Goal: Task Accomplishment & Management: Manage account settings

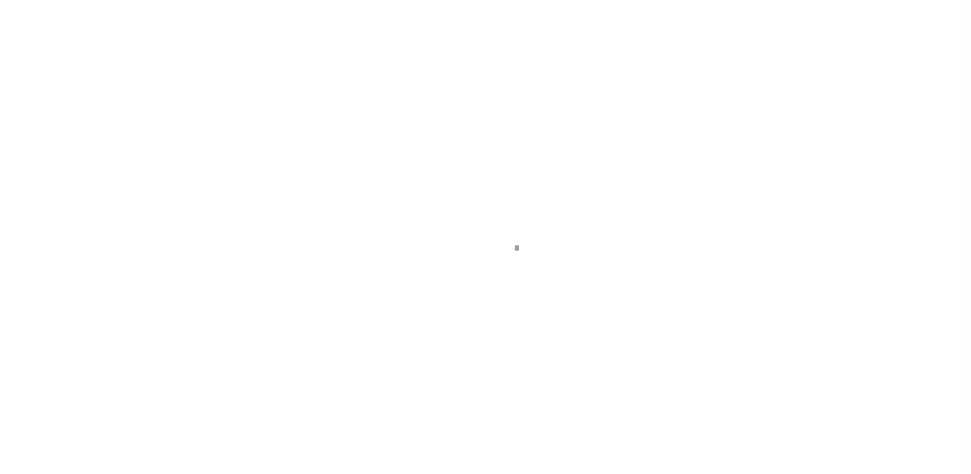
scroll to position [144, 0]
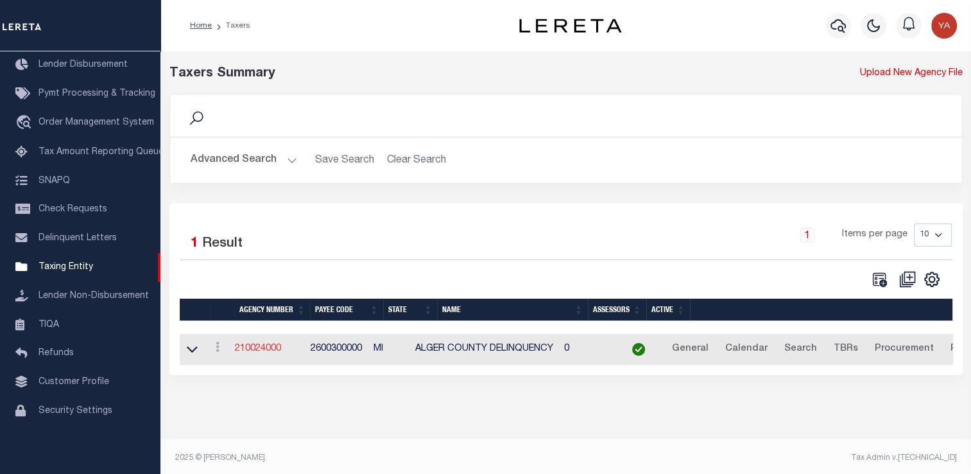
click at [264, 347] on link "210024000" at bounding box center [258, 348] width 46 height 9
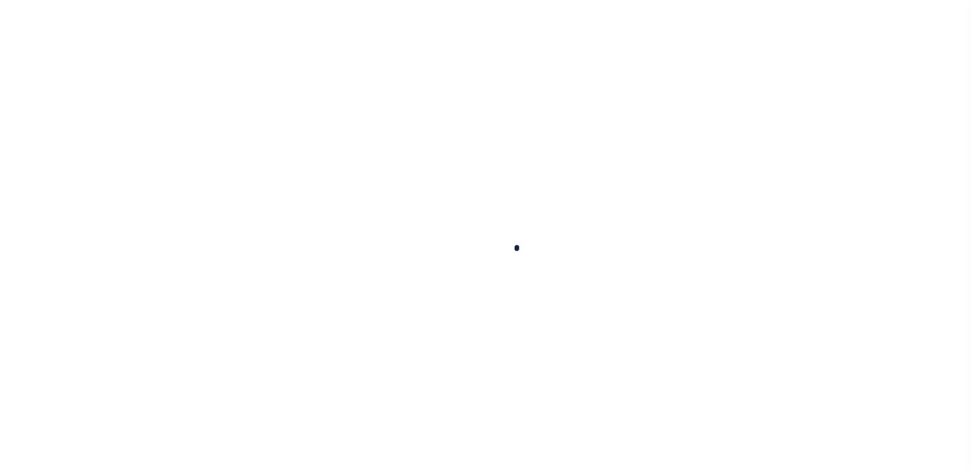
select select
checkbox input "false"
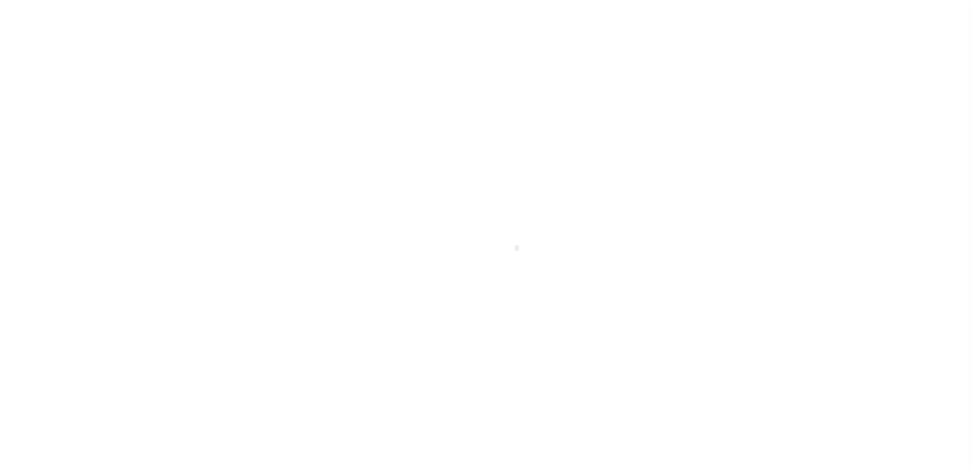
select select "1"
checkbox input "false"
type input "2600300000"
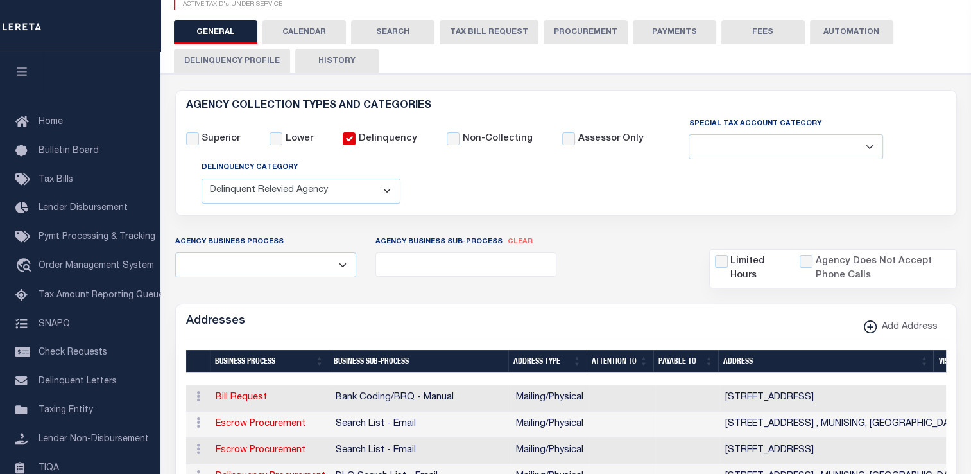
scroll to position [64, 0]
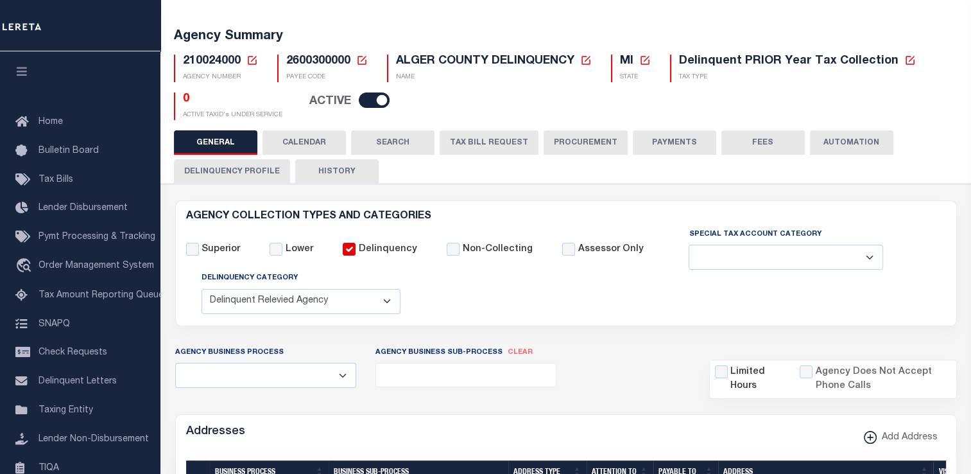
click at [336, 176] on button "HISTORY" at bounding box center [336, 171] width 83 height 24
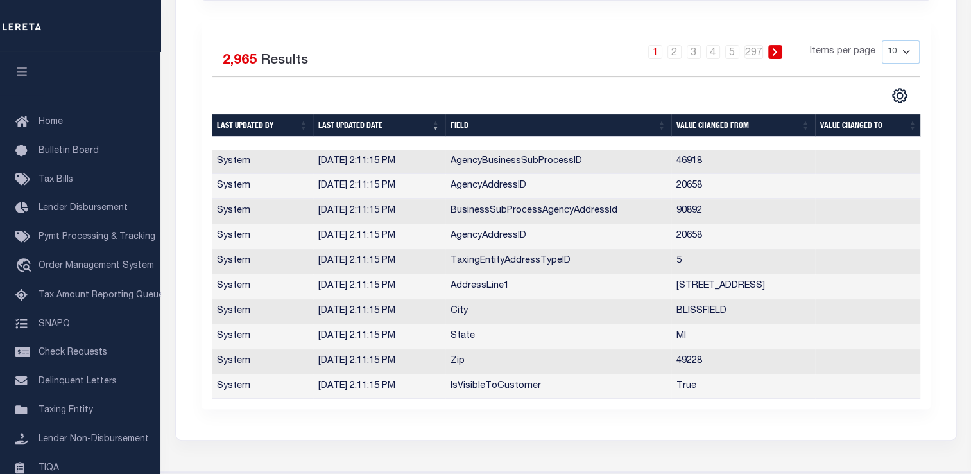
scroll to position [257, 0]
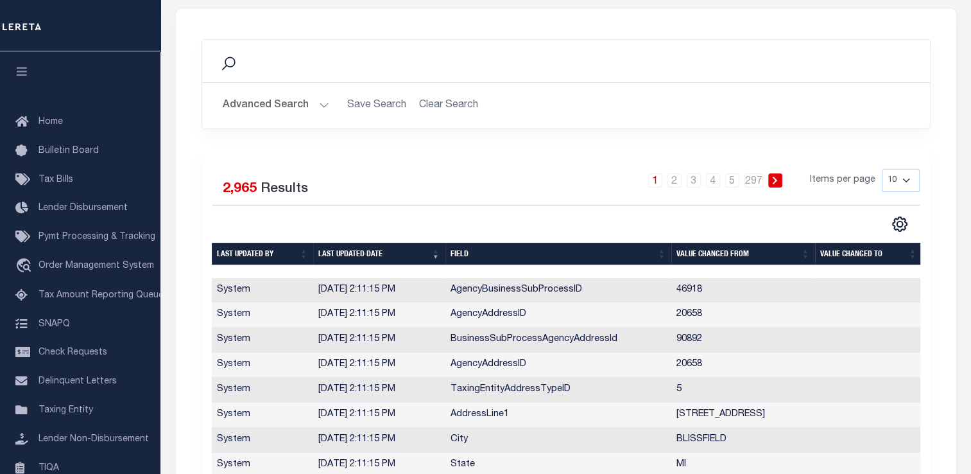
click at [910, 184] on select "10 25 50 100" at bounding box center [901, 180] width 38 height 23
select select "25"
click at [882, 169] on select "10 25 50 100" at bounding box center [901, 180] width 38 height 23
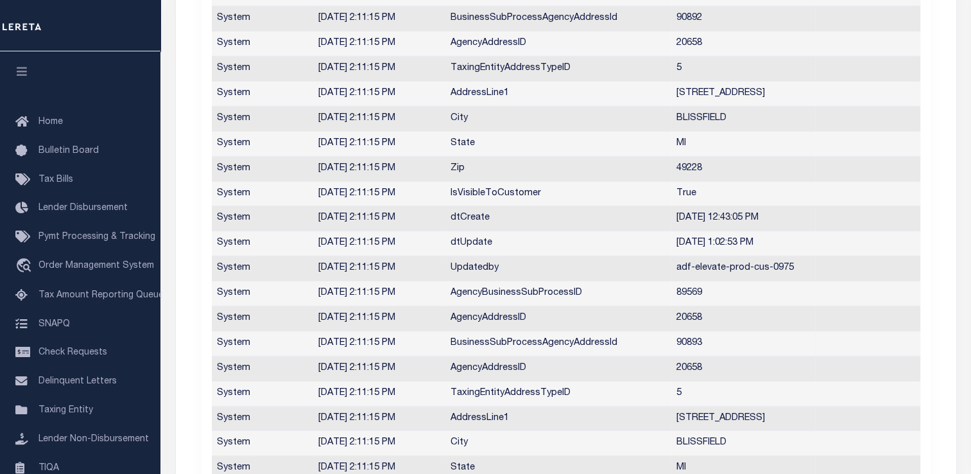
scroll to position [385, 0]
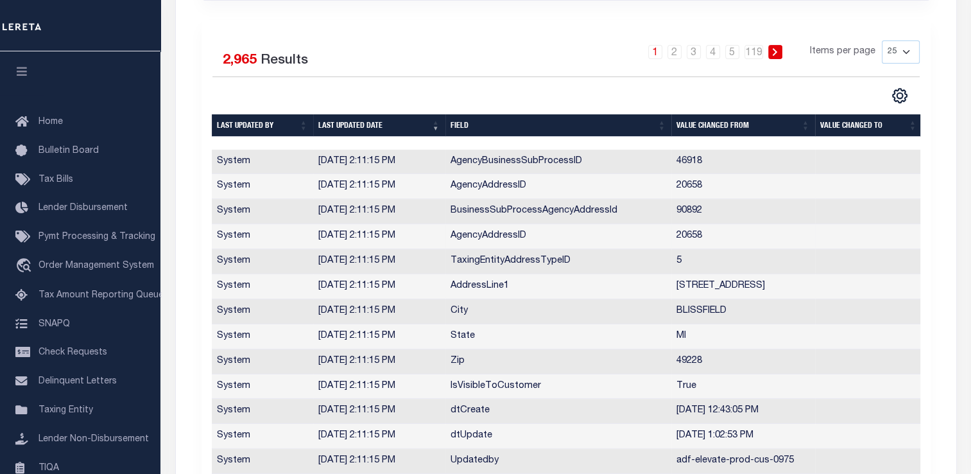
click at [496, 236] on td "AgencyAddressID" at bounding box center [558, 236] width 226 height 25
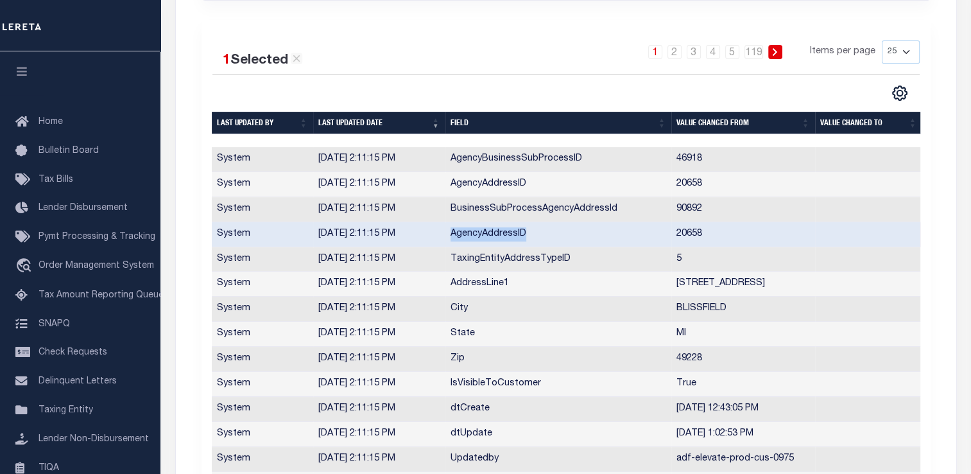
click at [496, 236] on td "AgencyAddressID" at bounding box center [558, 234] width 226 height 25
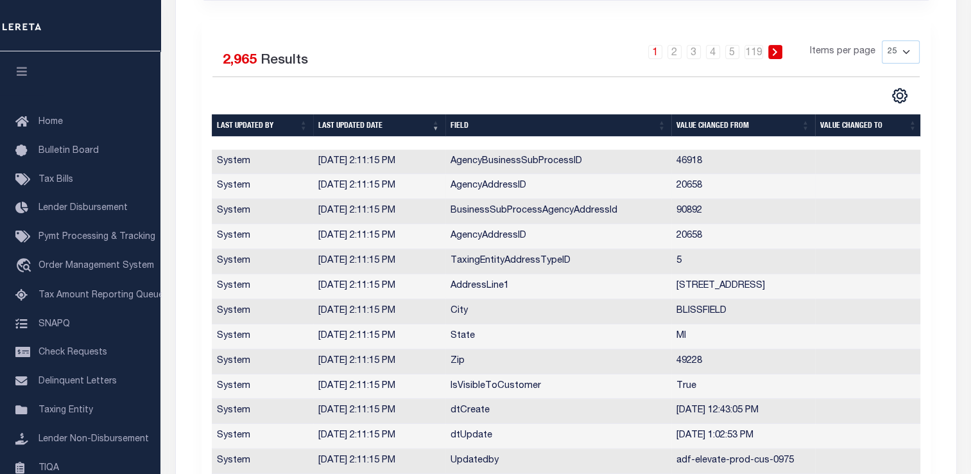
drag, startPoint x: 496, startPoint y: 236, endPoint x: 458, endPoint y: 186, distance: 62.8
click at [458, 186] on td "AgencyAddressID" at bounding box center [558, 186] width 226 height 25
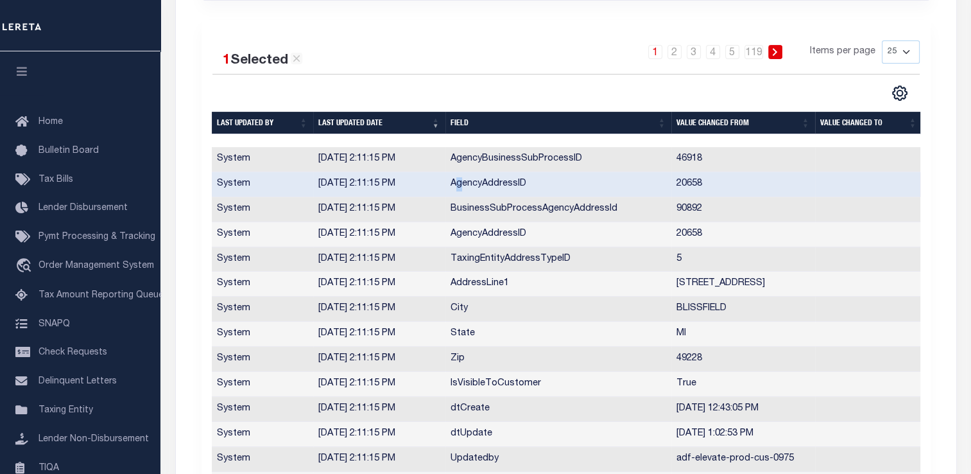
click at [458, 186] on td "AgencyAddressID" at bounding box center [558, 184] width 226 height 25
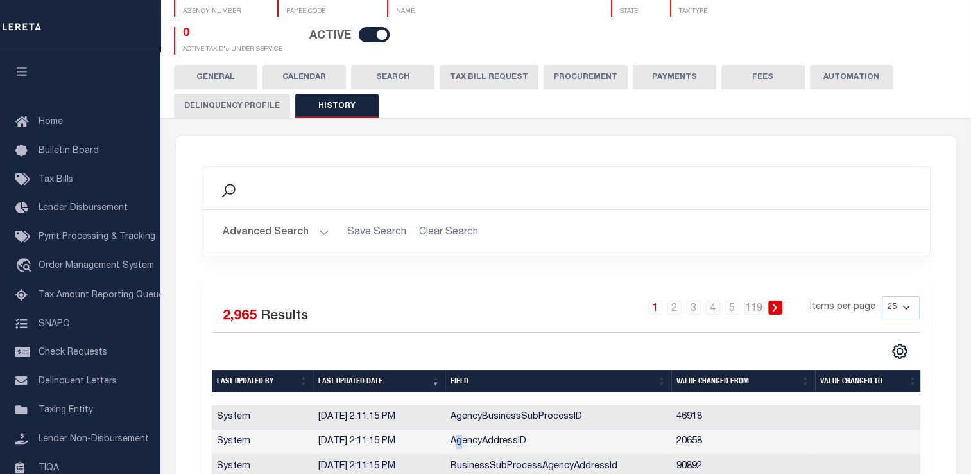
scroll to position [128, 0]
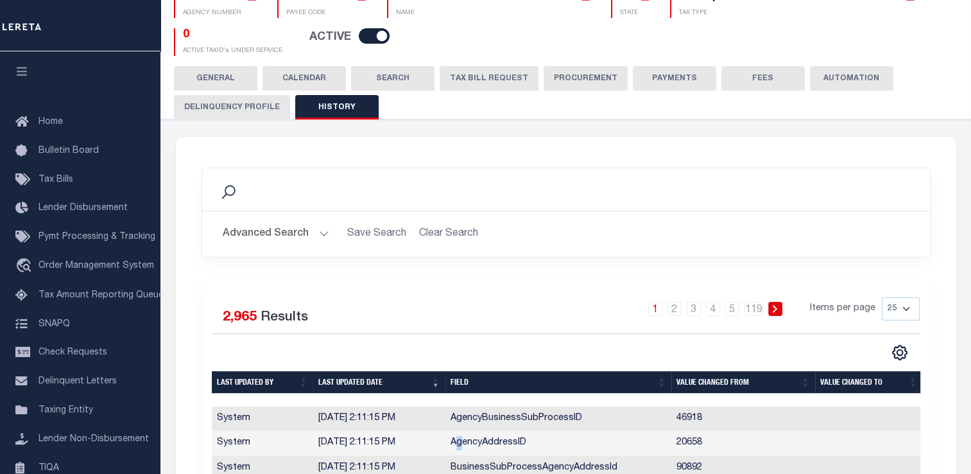
click at [229, 72] on button "GENERAL" at bounding box center [215, 78] width 83 height 24
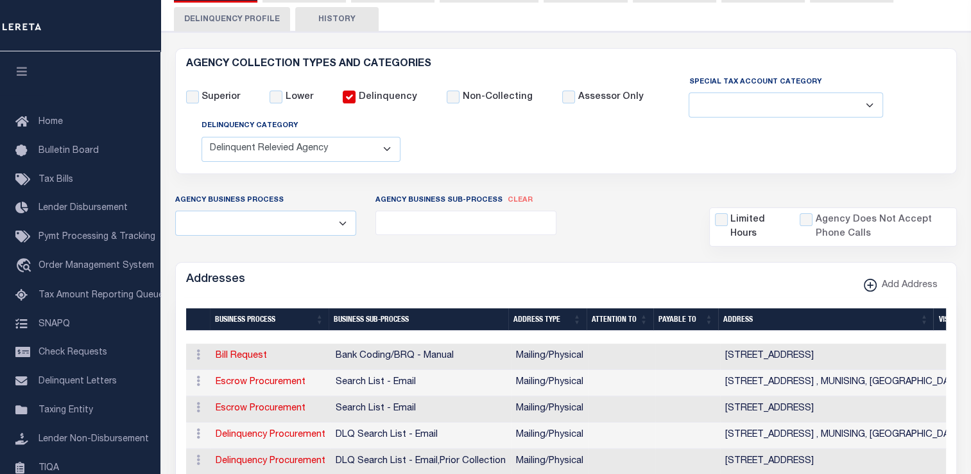
scroll to position [321, 0]
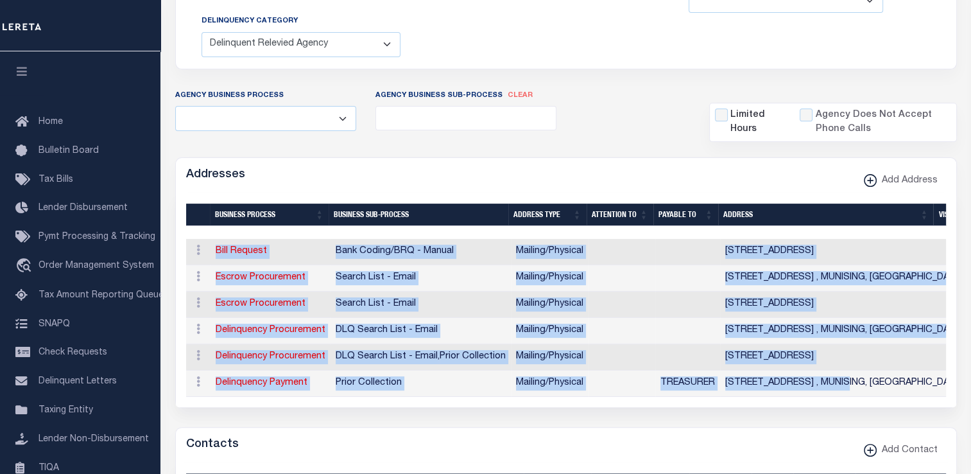
drag, startPoint x: 842, startPoint y: 394, endPoint x: 875, endPoint y: 399, distance: 33.1
click at [875, 397] on div "Business Process Business Sub-Process Address Type Attention To Payable To Addr…" at bounding box center [566, 318] width 760 height 158
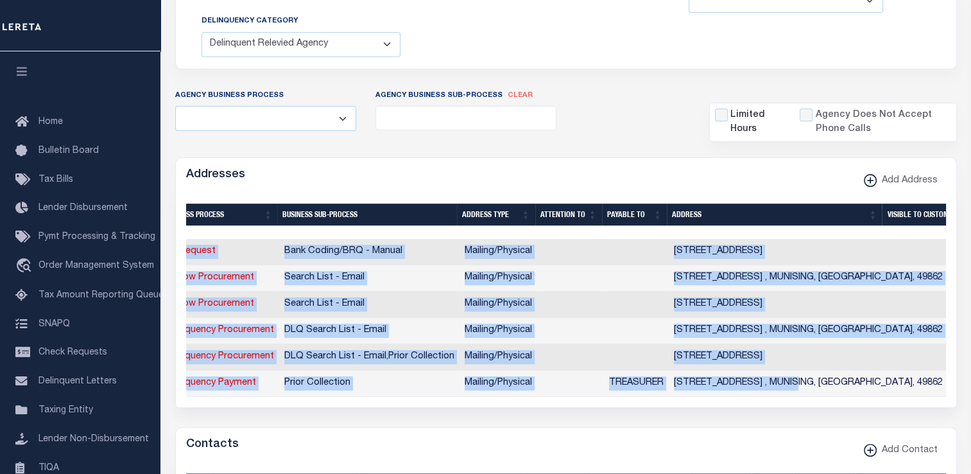
scroll to position [0, 0]
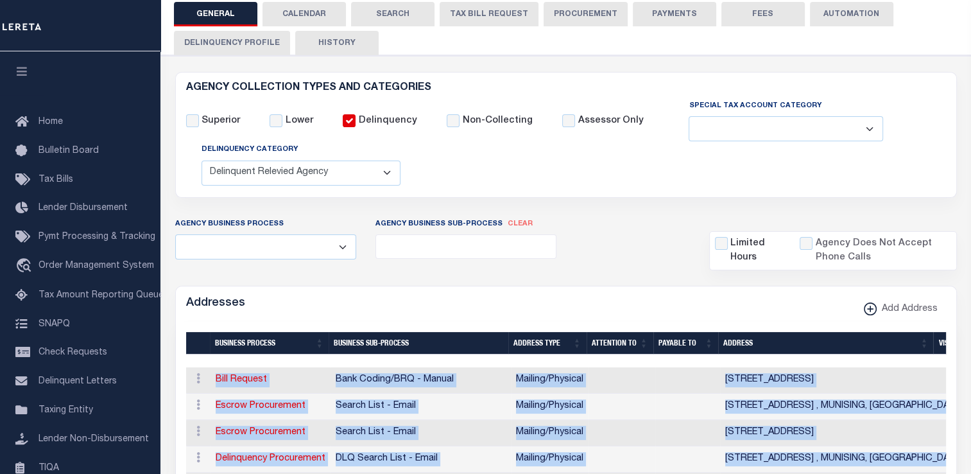
click at [336, 47] on button "HISTORY" at bounding box center [336, 43] width 83 height 24
select select "25"
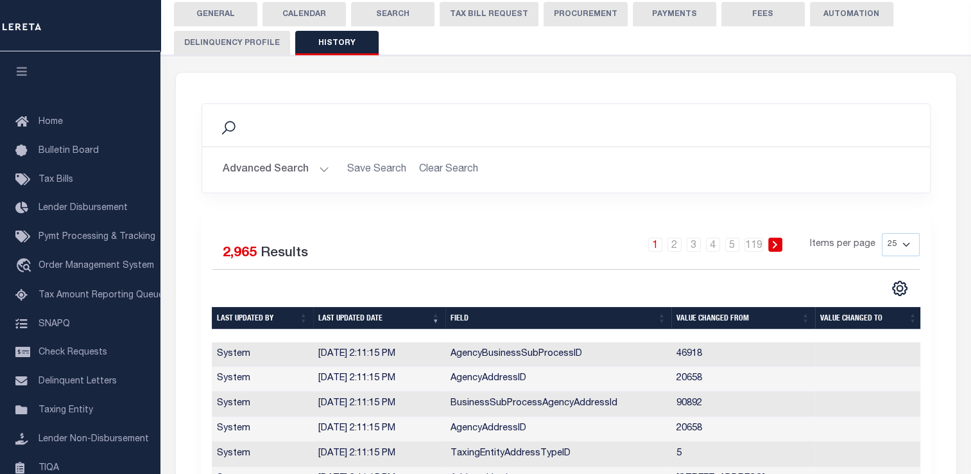
click at [914, 247] on select "10 25 50 100" at bounding box center [901, 244] width 38 height 23
select select "50"
click at [882, 233] on select "10 25 50 100" at bounding box center [901, 244] width 38 height 23
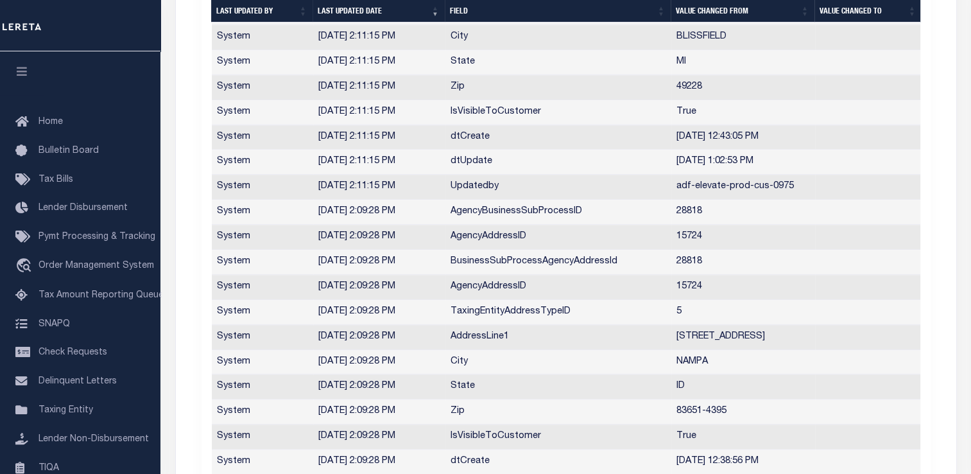
scroll to position [1412, 0]
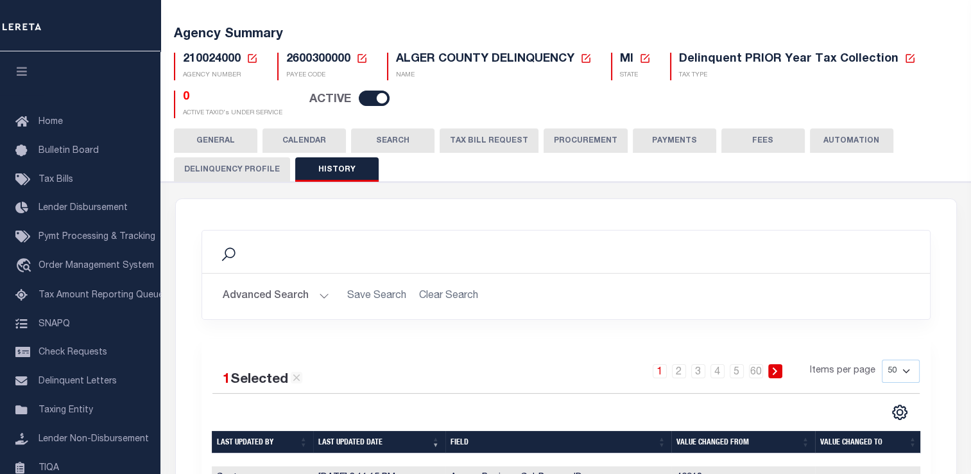
scroll to position [64, 0]
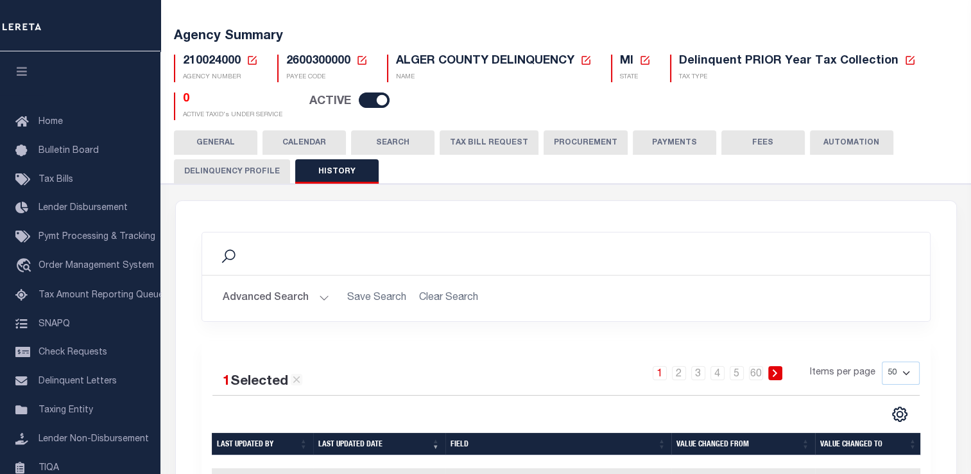
click at [216, 145] on button "GENERAL" at bounding box center [215, 142] width 83 height 24
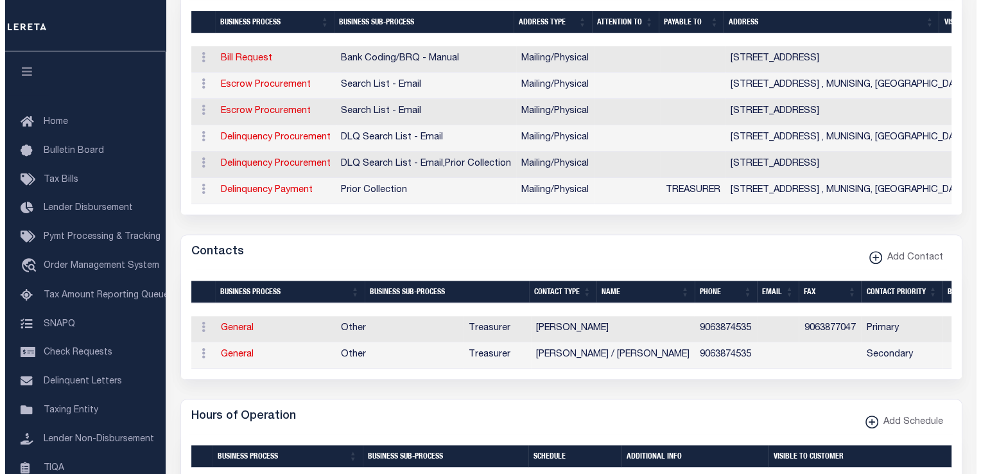
scroll to position [449, 0]
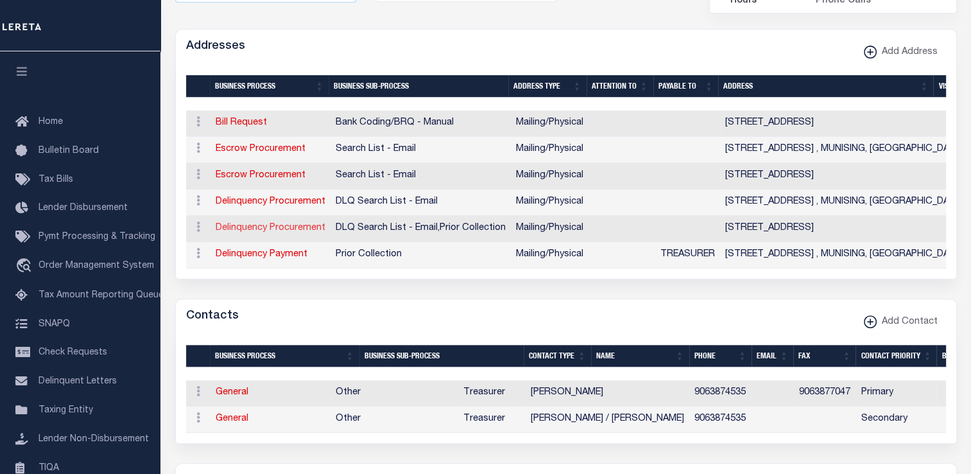
click at [280, 232] on link "Delinquency Procurement" at bounding box center [271, 227] width 110 height 9
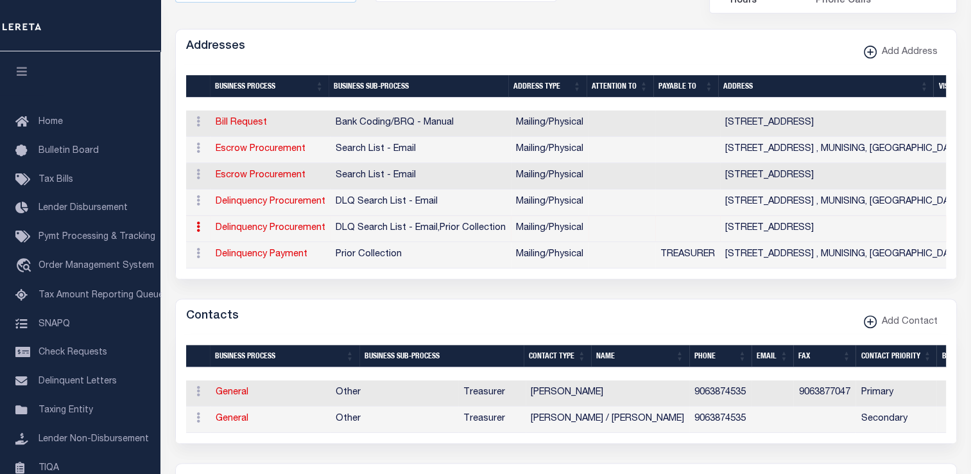
type input "[STREET_ADDRESS]"
type input "BLISSFIELD"
select select "MI"
type input "49228"
select select "5"
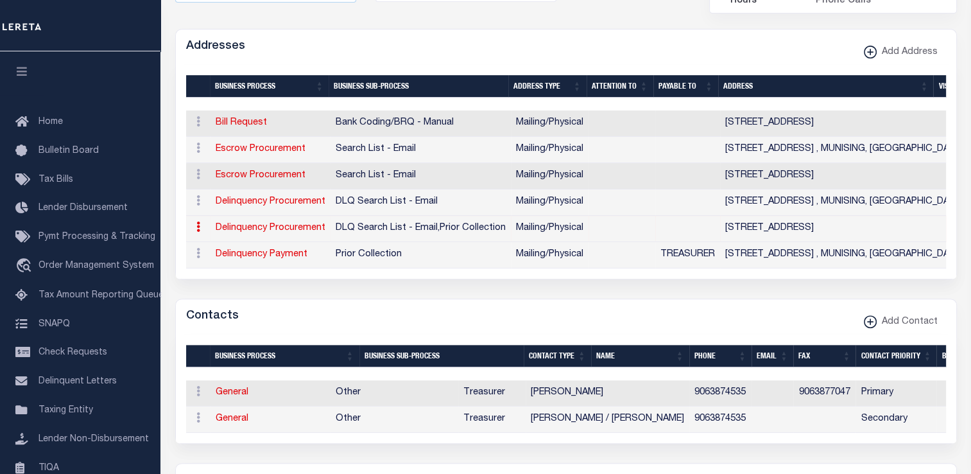
checkbox input "true"
select select "4"
select select "18"
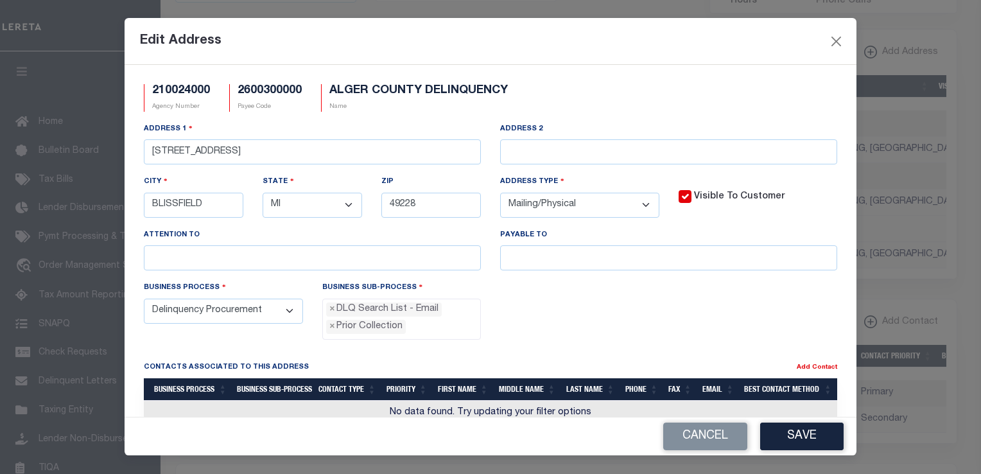
click at [789, 435] on button "Save" at bounding box center [801, 436] width 83 height 28
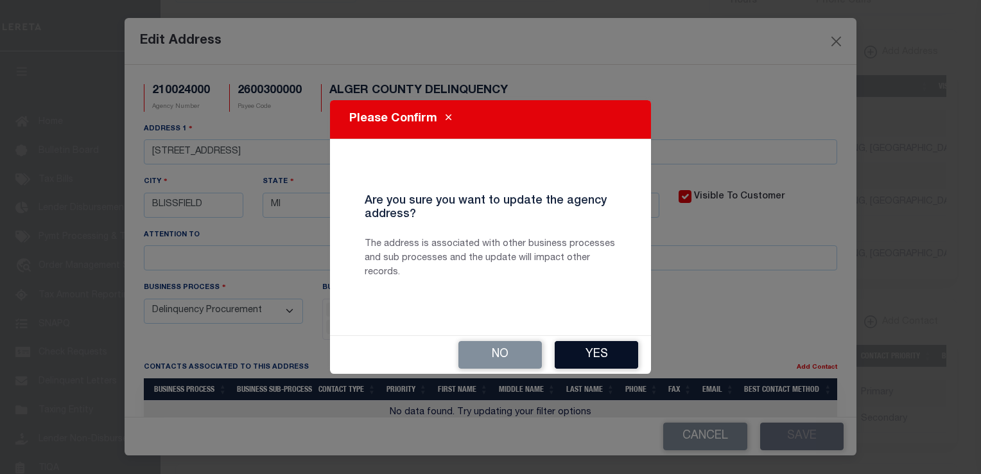
click at [611, 360] on button "Yes" at bounding box center [596, 355] width 83 height 28
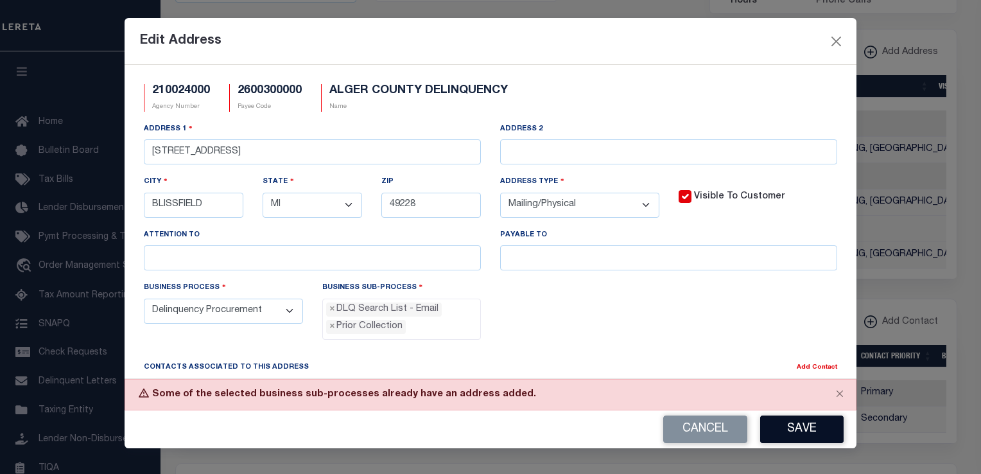
click at [803, 423] on button "Save" at bounding box center [801, 429] width 83 height 28
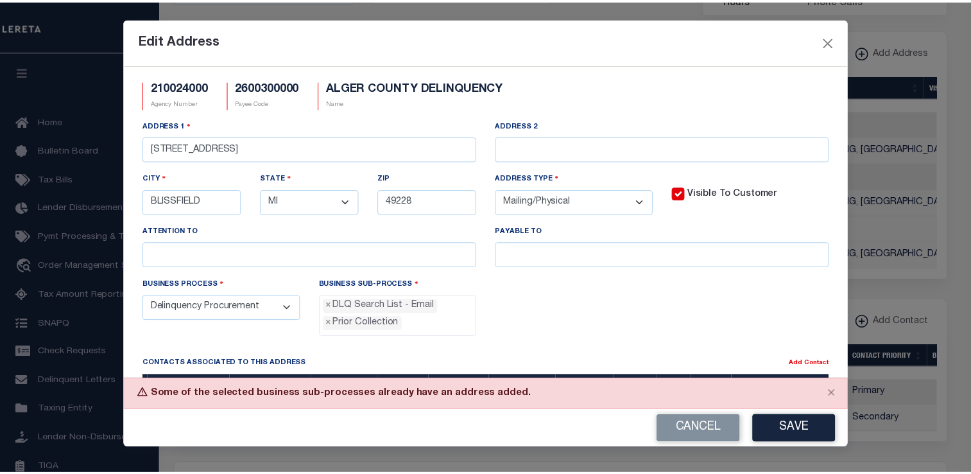
scroll to position [0, 0]
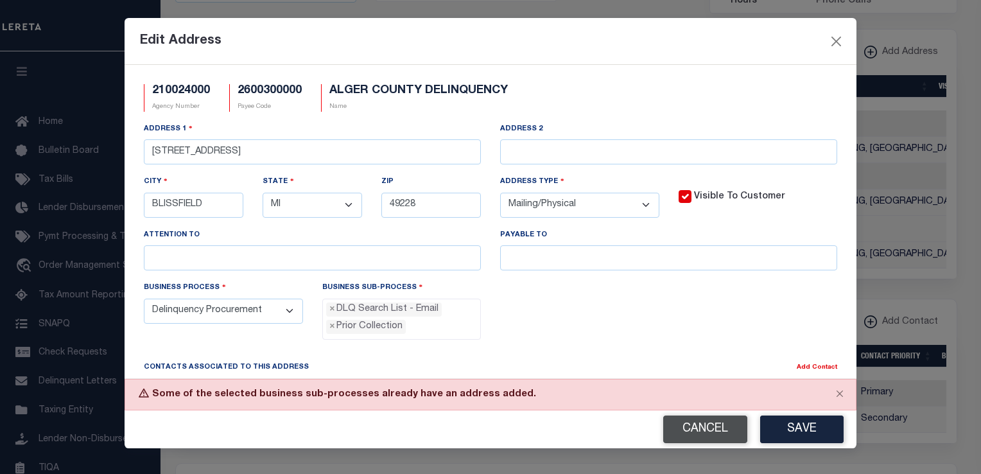
click at [699, 425] on button "Cancel" at bounding box center [705, 429] width 84 height 28
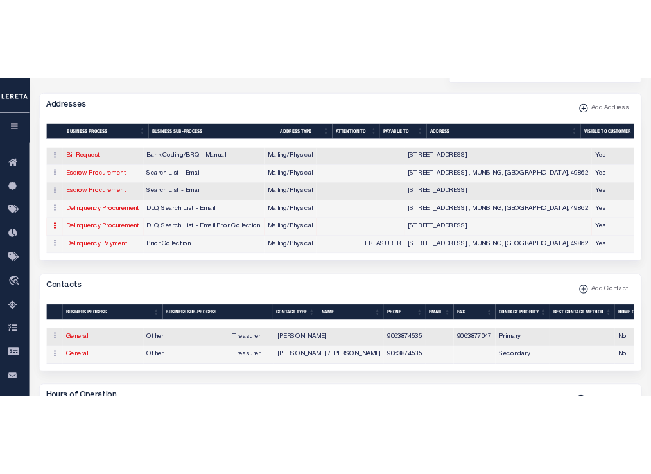
scroll to position [571, 0]
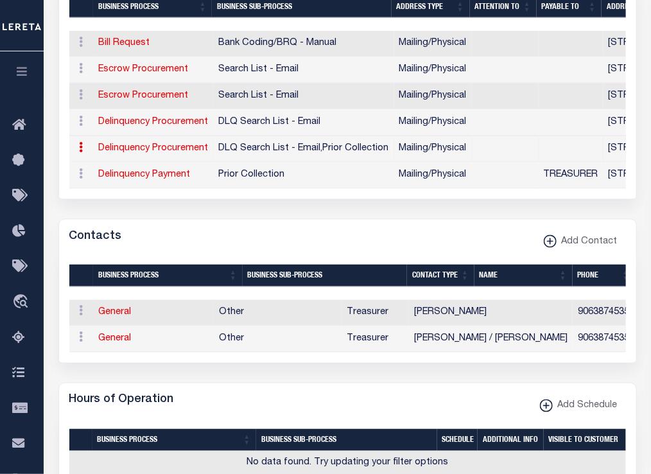
click at [80, 149] on icon at bounding box center [82, 147] width 4 height 10
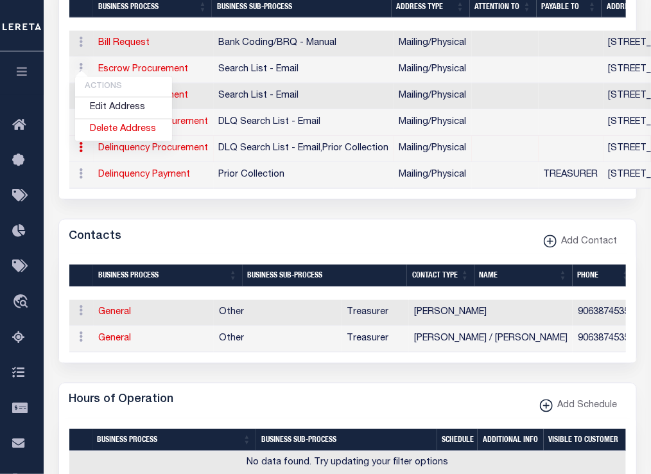
click at [80, 149] on icon at bounding box center [82, 147] width 4 height 10
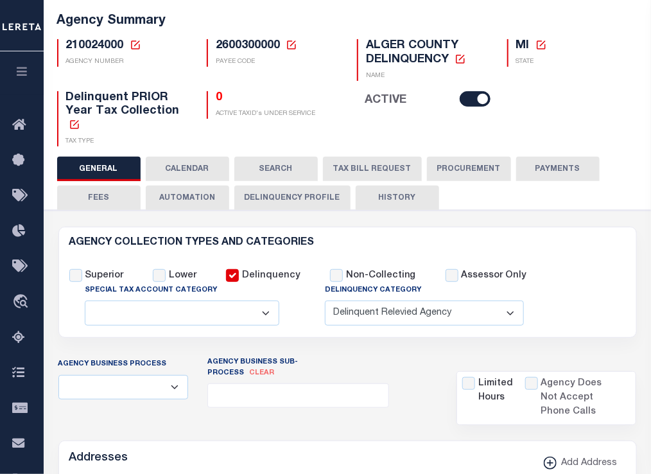
scroll to position [0, 0]
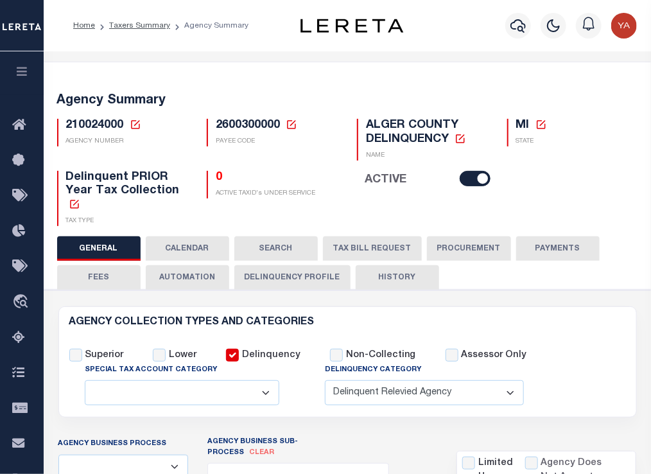
drag, startPoint x: 325, startPoint y: 273, endPoint x: 277, endPoint y: 279, distance: 47.8
click at [324, 273] on button "Delinquency Profile" at bounding box center [292, 277] width 116 height 24
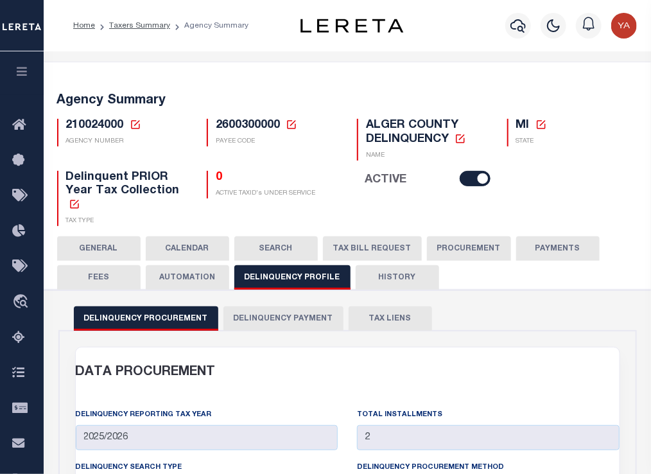
click at [295, 306] on button "Delinquency Payment" at bounding box center [283, 318] width 120 height 24
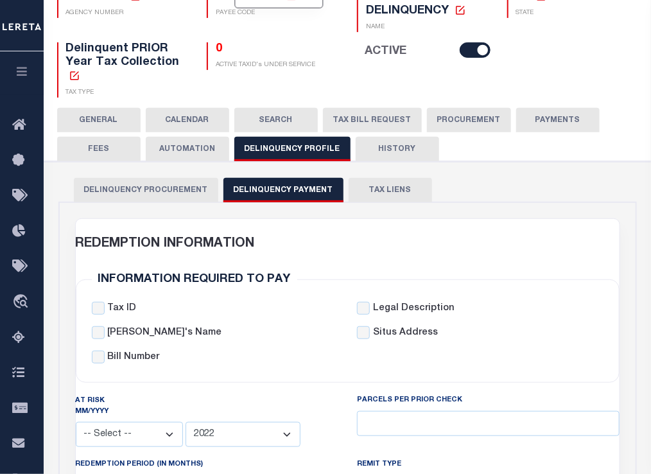
scroll to position [64, 0]
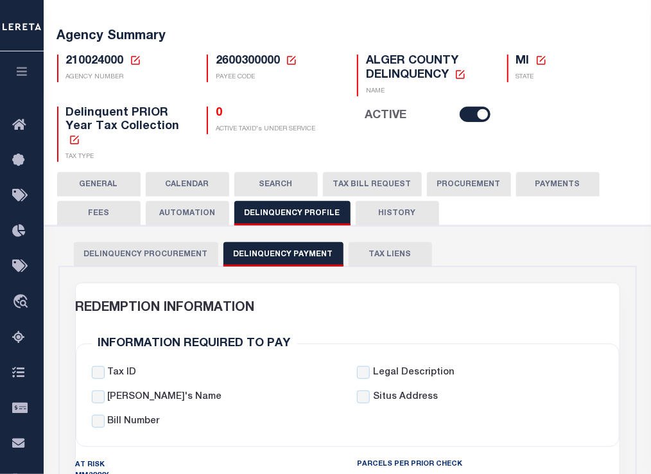
click at [105, 186] on button "GENERAL" at bounding box center [98, 184] width 83 height 24
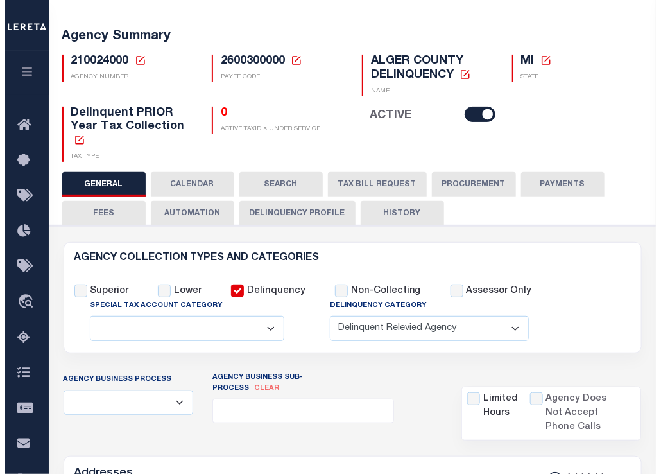
scroll to position [449, 0]
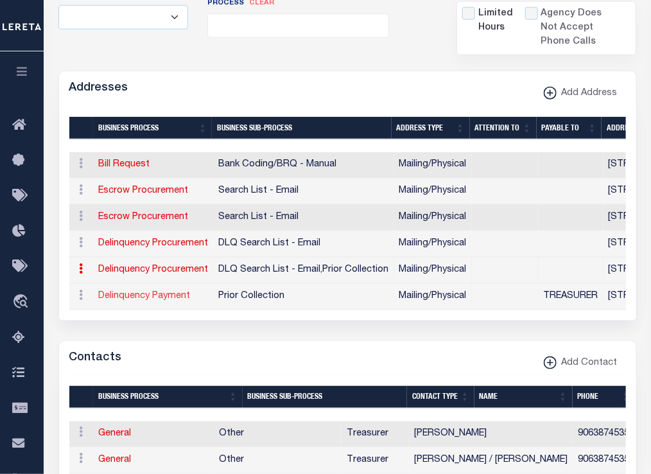
drag, startPoint x: 151, startPoint y: 295, endPoint x: 123, endPoint y: 297, distance: 28.3
click at [151, 295] on link "Delinquency Payment" at bounding box center [145, 295] width 92 height 9
select select
select select "1"
checkbox input "false"
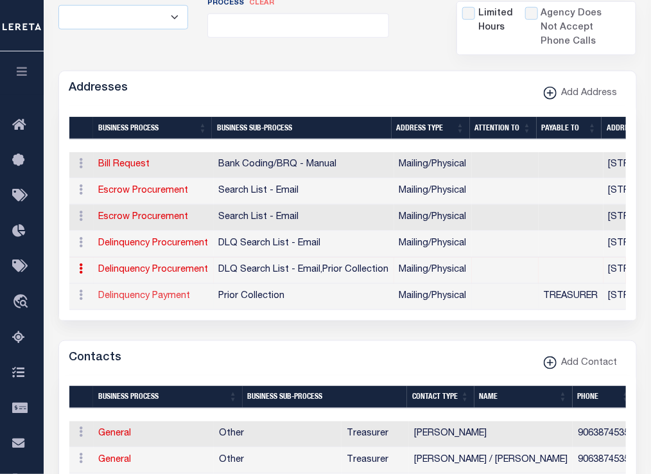
select select
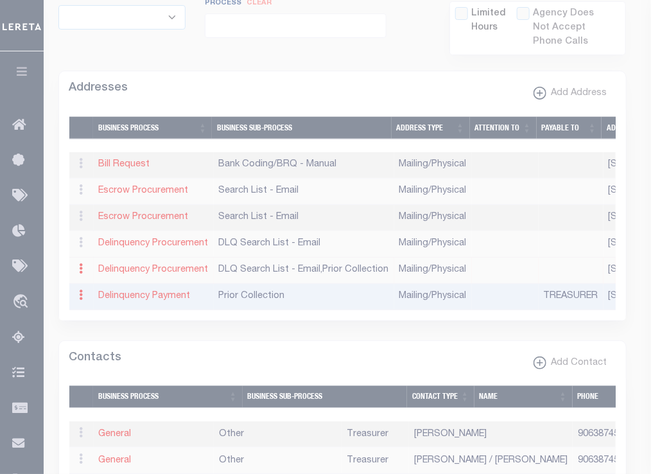
type input "[STREET_ADDRESS]"
type input "MUNISING"
select select "MI"
type input "49862"
select select "5"
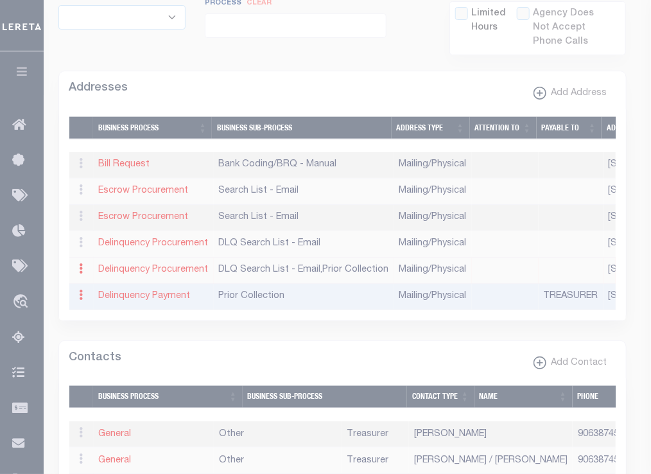
checkbox input "true"
type input "TREASURER"
select select "5"
select select "27"
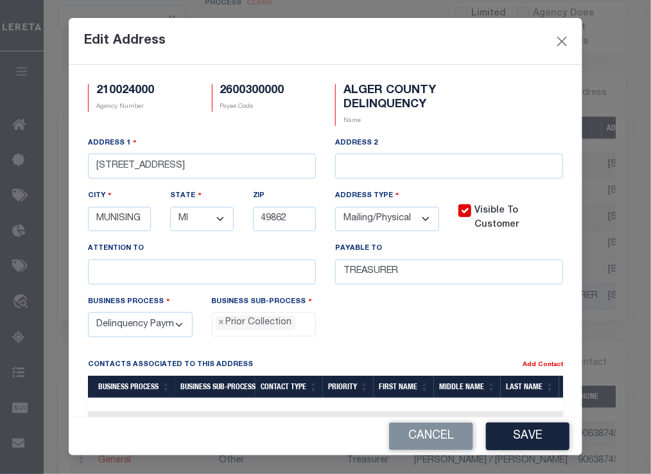
scroll to position [23, 0]
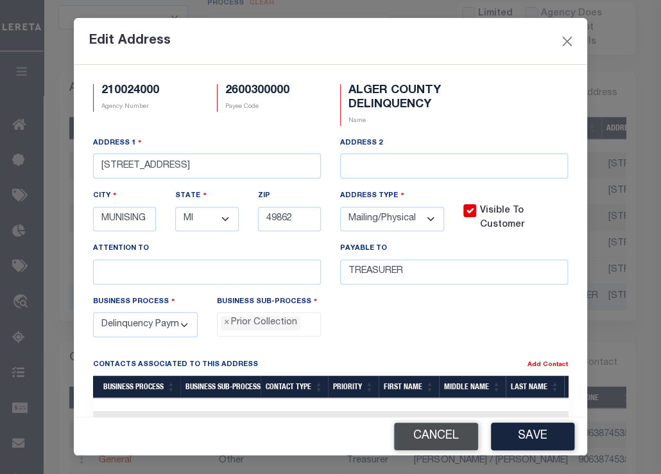
click at [452, 439] on button "Cancel" at bounding box center [436, 436] width 84 height 28
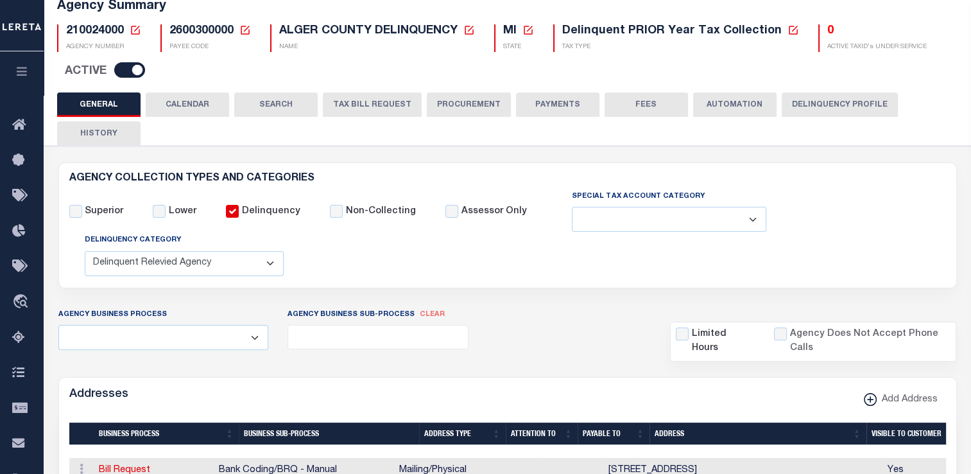
scroll to position [287, 0]
